Goal: Task Accomplishment & Management: Manage account settings

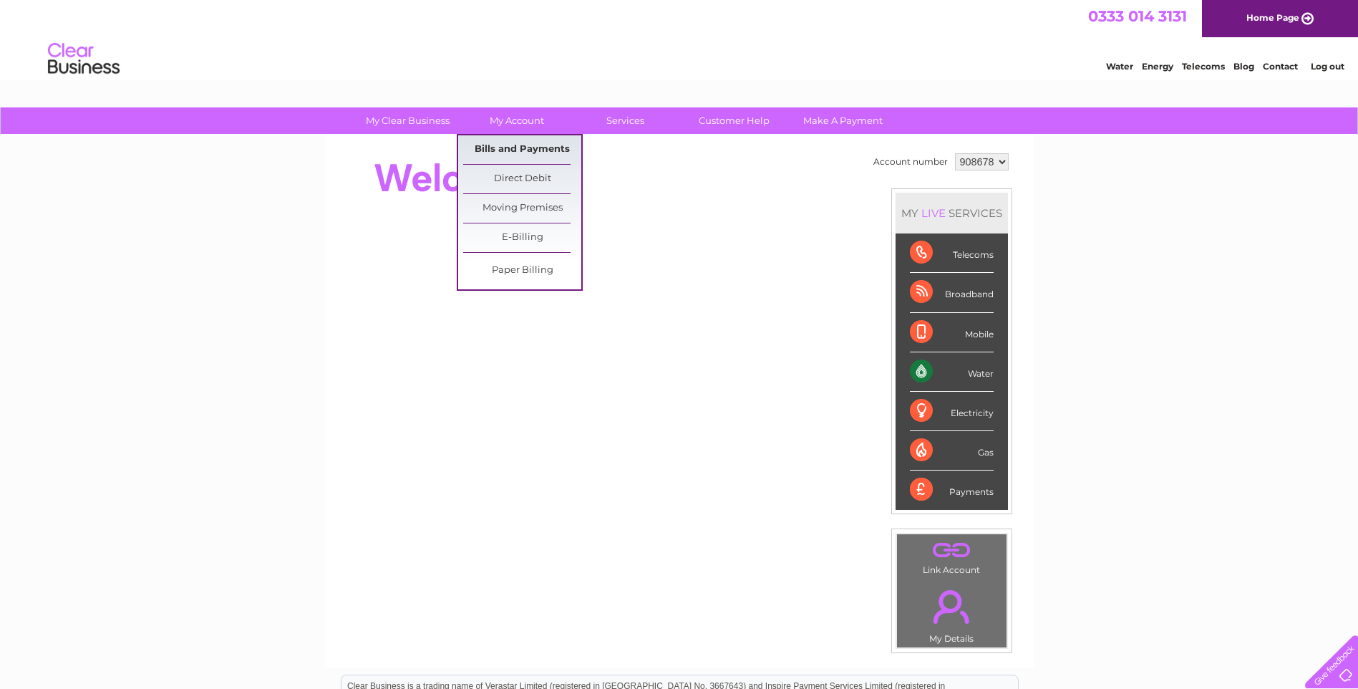
click at [523, 146] on link "Bills and Payments" at bounding box center [522, 149] width 118 height 29
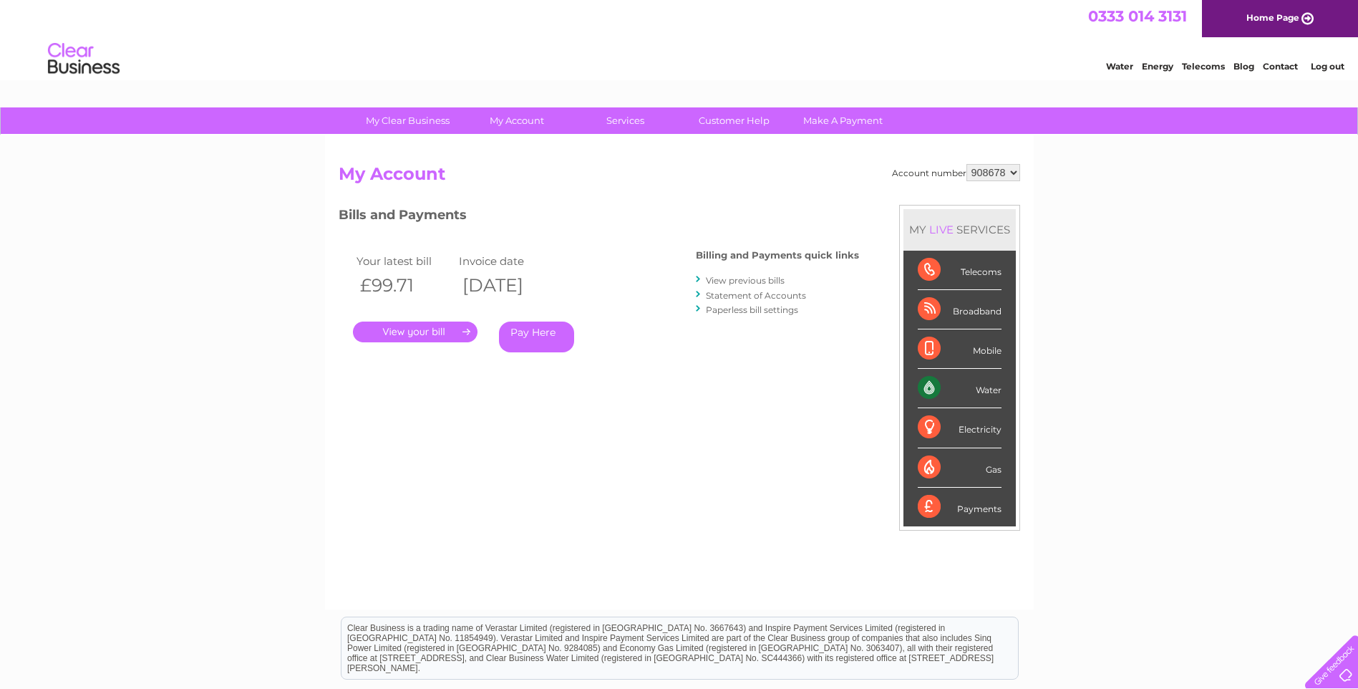
click at [422, 327] on link "." at bounding box center [415, 332] width 125 height 21
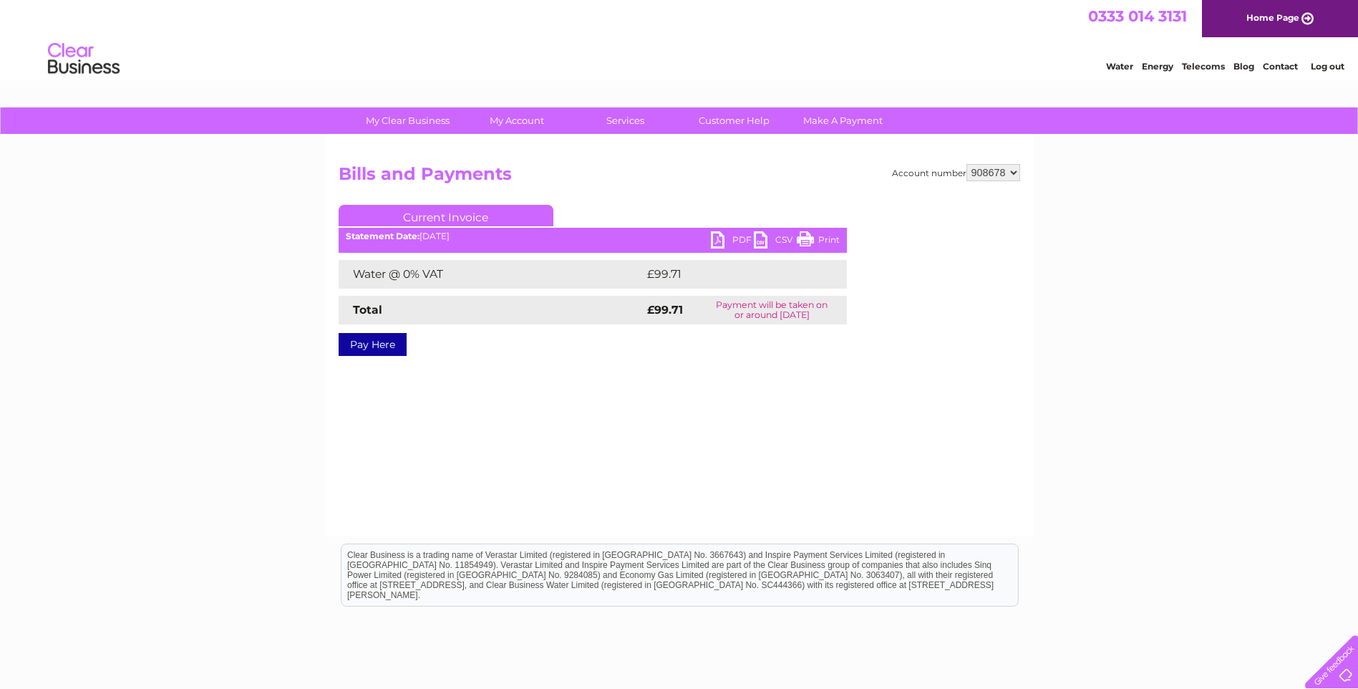
click at [715, 238] on link "PDF" at bounding box center [732, 241] width 43 height 21
